Goal: Information Seeking & Learning: Learn about a topic

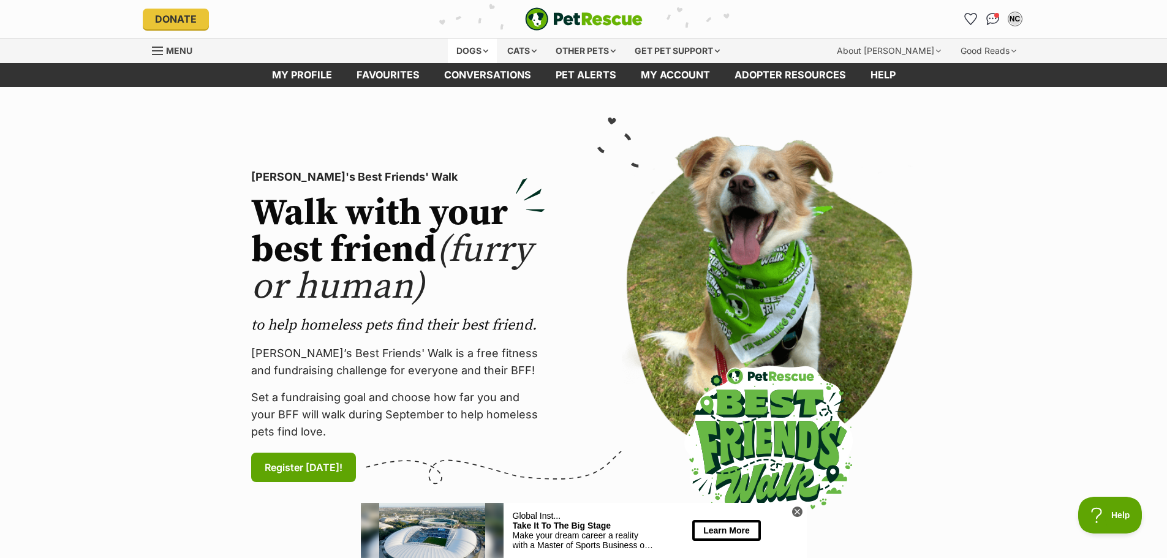
click at [472, 44] on div "Dogs" at bounding box center [472, 51] width 49 height 25
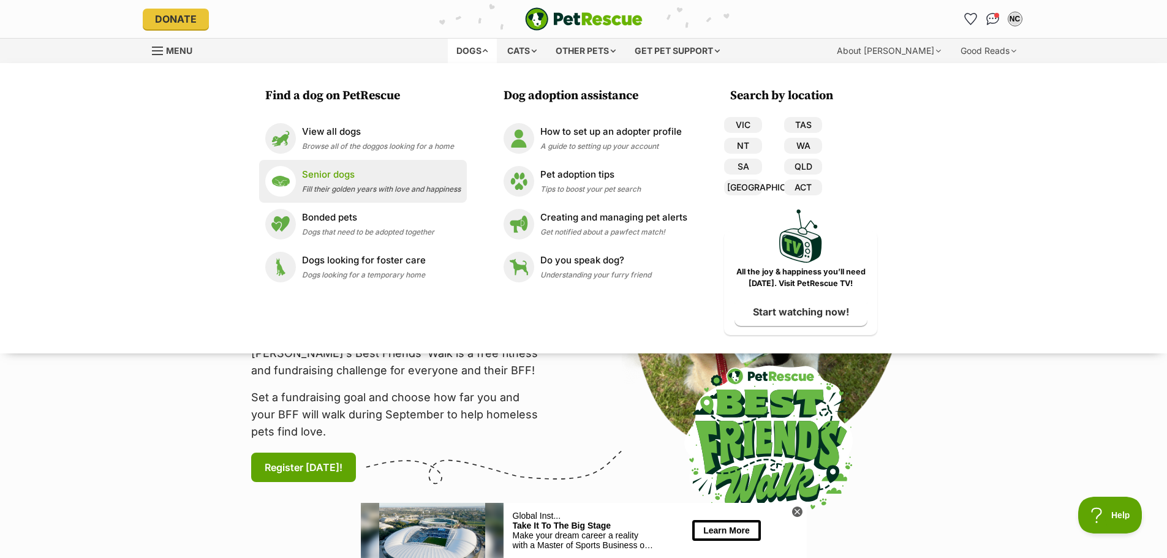
click at [337, 175] on p "Senior dogs" at bounding box center [381, 175] width 159 height 14
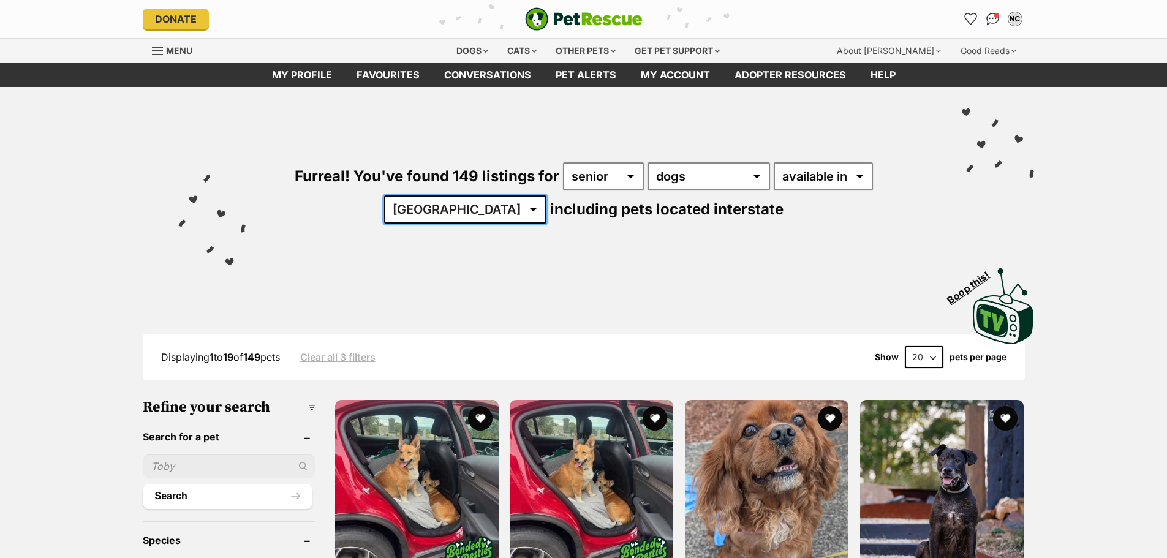
drag, startPoint x: 490, startPoint y: 208, endPoint x: 487, endPoint y: 219, distance: 12.0
click at [490, 208] on select "[GEOGRAPHIC_DATA] [GEOGRAPHIC_DATA] [GEOGRAPHIC_DATA] [GEOGRAPHIC_DATA] [GEOGRA…" at bounding box center [465, 209] width 162 height 28
select select "QLD"
click at [422, 195] on select "[GEOGRAPHIC_DATA] [GEOGRAPHIC_DATA] [GEOGRAPHIC_DATA] [GEOGRAPHIC_DATA] [GEOGRA…" at bounding box center [465, 209] width 162 height 28
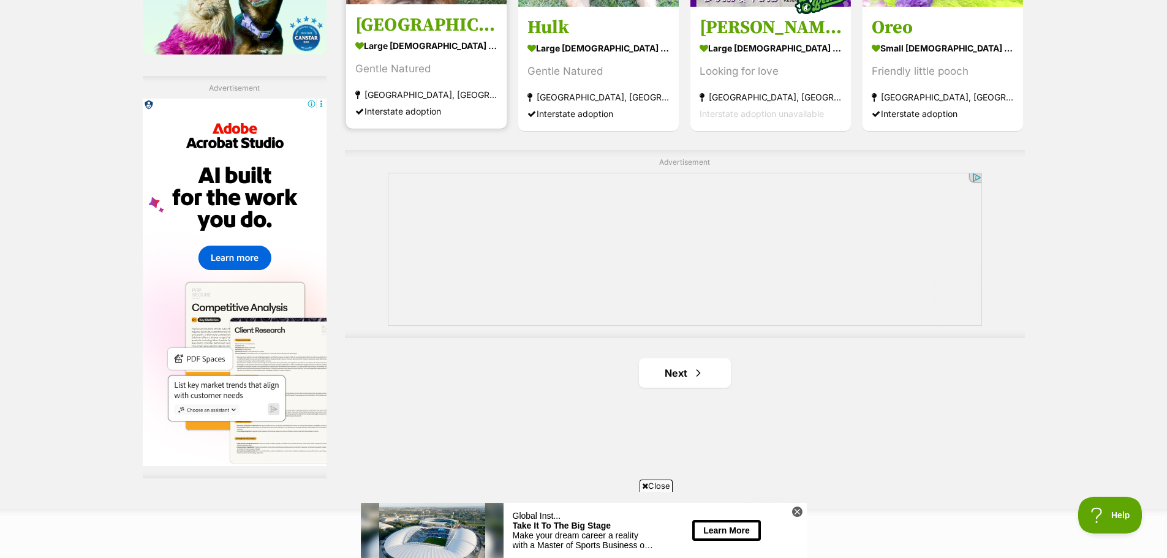
scroll to position [2328, 0]
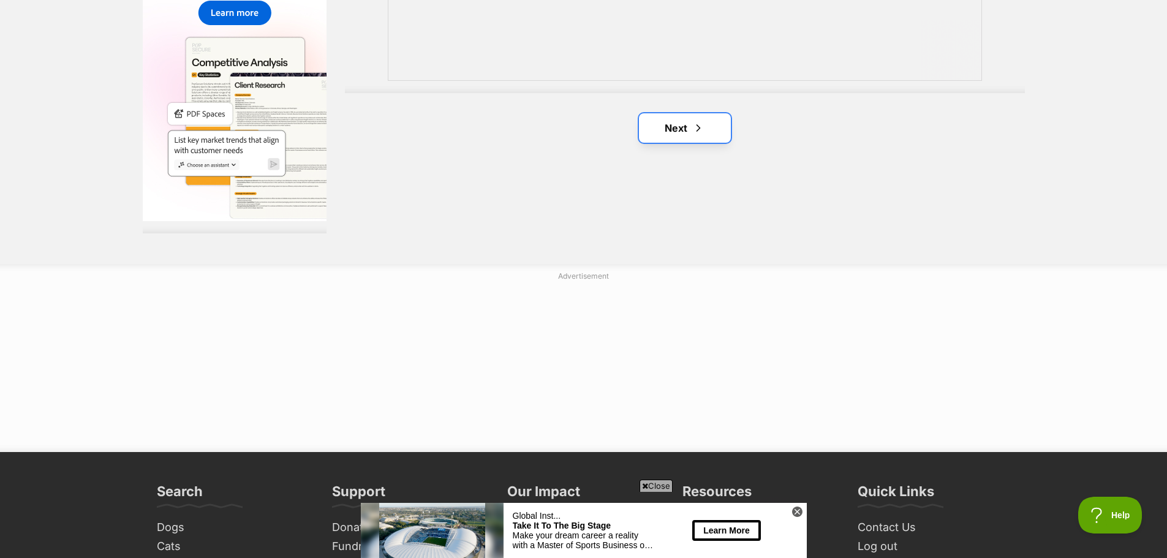
click at [681, 129] on link "Next" at bounding box center [685, 127] width 92 height 29
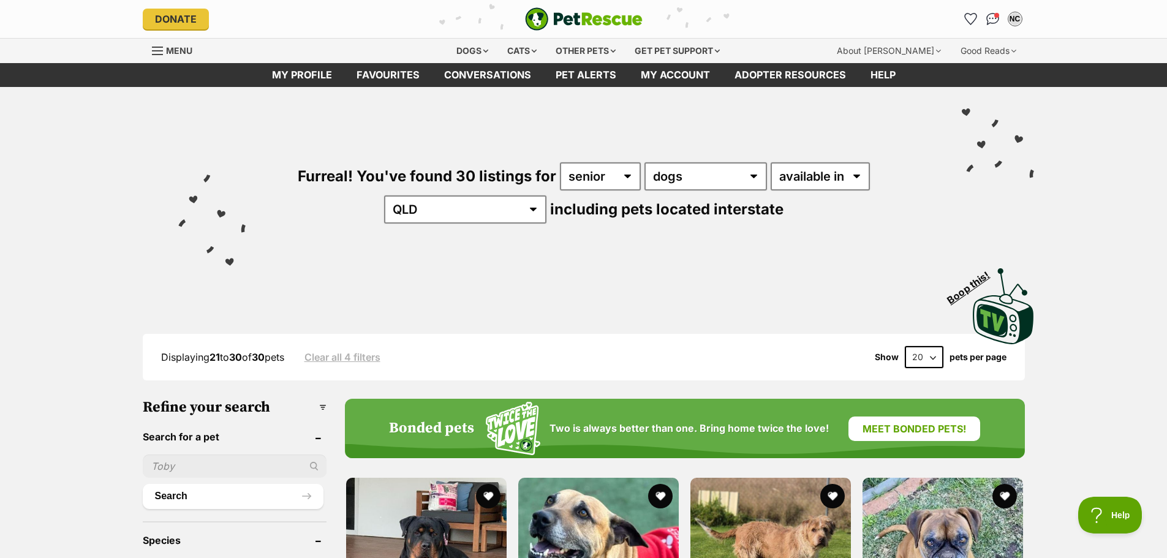
click at [932, 355] on select "20 40 60" at bounding box center [924, 357] width 39 height 22
select select "40"
click at [905, 346] on select "20 40 60" at bounding box center [924, 357] width 39 height 22
